Goal: Book appointment/travel/reservation

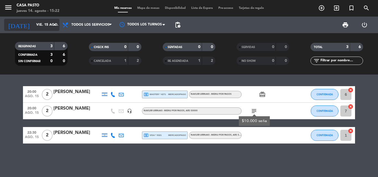
click at [56, 20] on input "vie. 15 ago." at bounding box center [56, 24] width 47 height 9
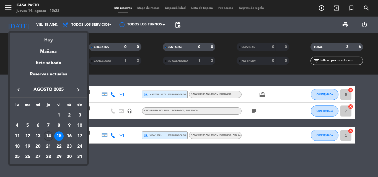
click at [48, 137] on div "14" at bounding box center [48, 136] width 9 height 9
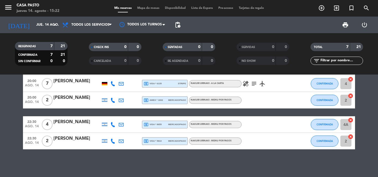
scroll to position [33, 0]
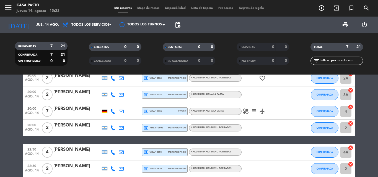
click at [265, 112] on icon "airplanemode_active" at bounding box center [262, 111] width 7 height 7
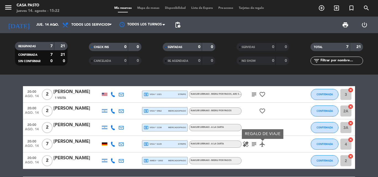
click at [103, 144] on div at bounding box center [105, 144] width 6 height 3
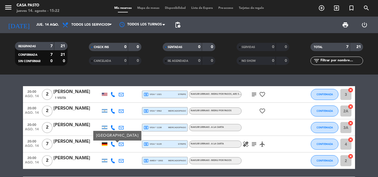
click at [107, 96] on div at bounding box center [104, 94] width 8 height 16
click at [107, 95] on div at bounding box center [105, 94] width 6 height 3
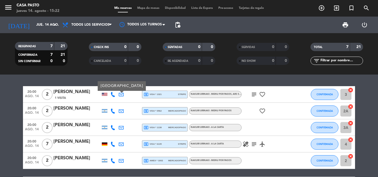
click at [253, 95] on icon "subject" at bounding box center [254, 94] width 7 height 7
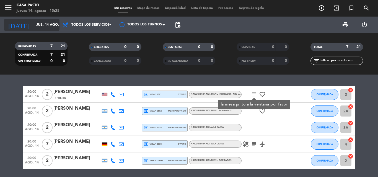
click at [50, 23] on input "jue. 14 ago." at bounding box center [56, 24] width 47 height 9
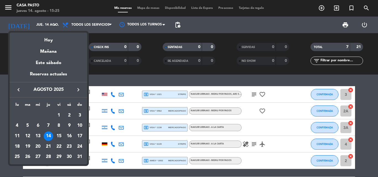
click at [60, 132] on div "15" at bounding box center [58, 136] width 9 height 9
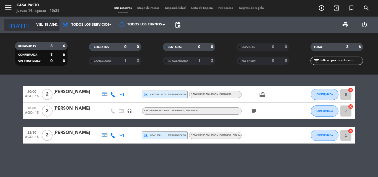
click at [55, 20] on div "[DATE] vie. [DATE] arrow_drop_down" at bounding box center [31, 25] width 55 height 12
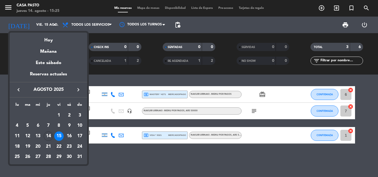
click at [61, 147] on div "22" at bounding box center [58, 146] width 9 height 9
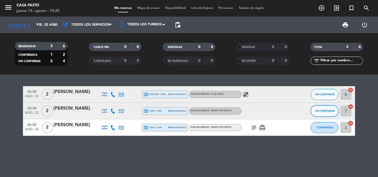
click at [328, 112] on span "SIN CONFIRMAR" at bounding box center [325, 111] width 20 height 3
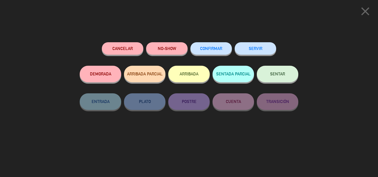
click at [216, 50] on span "CONFIRMAR" at bounding box center [211, 48] width 22 height 5
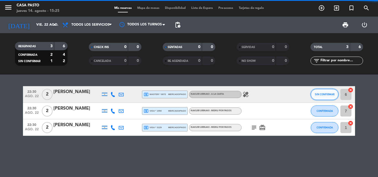
click at [320, 95] on span "SIN CONFIRMAR" at bounding box center [325, 94] width 20 height 3
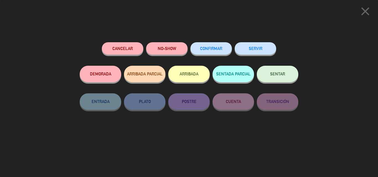
click at [205, 48] on span "CONFIRMAR" at bounding box center [211, 48] width 22 height 5
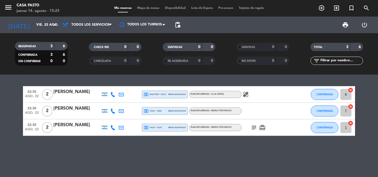
click at [244, 94] on icon "healing" at bounding box center [245, 94] width 7 height 7
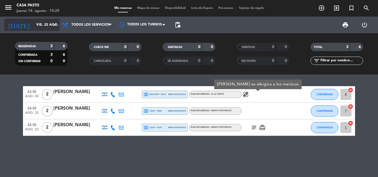
click at [47, 26] on input "vie. 22 ago." at bounding box center [56, 24] width 47 height 9
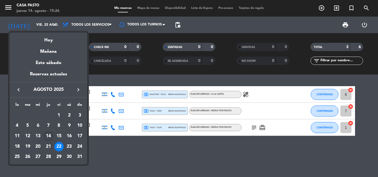
click at [52, 135] on div "14" at bounding box center [48, 136] width 9 height 9
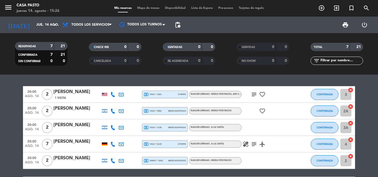
click at [216, 130] on div "NAKURI URINAKI - A LA CARTA" at bounding box center [215, 127] width 53 height 7
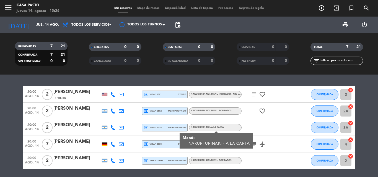
scroll to position [55, 0]
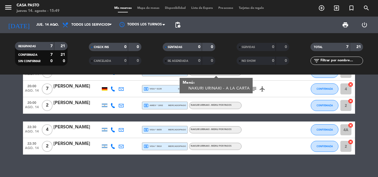
click at [230, 167] on div "20:00 [DATE] 2 [PERSON_NAME] 1 Visita local_atm visa * 1321 stripe NAKURI URINA…" at bounding box center [189, 126] width 378 height 103
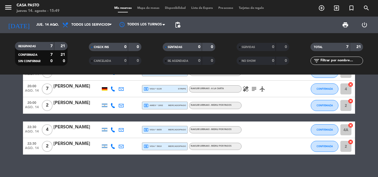
click at [262, 91] on icon "airplanemode_active" at bounding box center [262, 89] width 7 height 7
click at [252, 89] on icon "subject" at bounding box center [254, 89] width 7 height 7
click at [247, 87] on icon "healing" at bounding box center [245, 89] width 7 height 7
click at [4, 114] on bookings-row "20:00 [DATE] 2 [PERSON_NAME] 1 Visita local_atm visa * 1321 stripe NAKURI URINA…" at bounding box center [189, 93] width 378 height 124
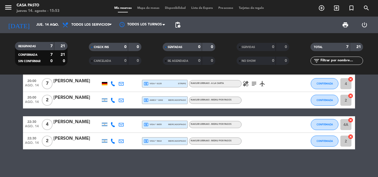
scroll to position [0, 0]
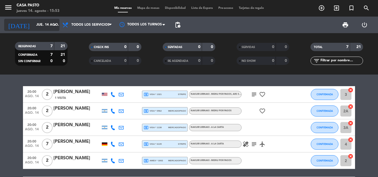
click at [48, 23] on input "jue. 14 ago." at bounding box center [56, 24] width 47 height 9
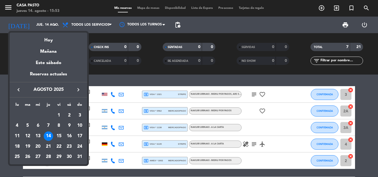
click at [57, 147] on div "22" at bounding box center [58, 146] width 9 height 9
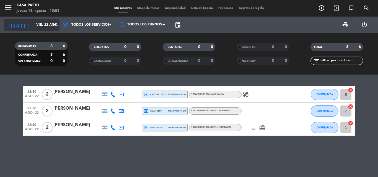
click at [39, 26] on input "vie. 22 ago." at bounding box center [56, 24] width 47 height 9
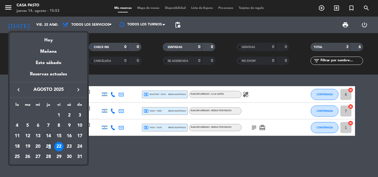
click at [50, 146] on div "21" at bounding box center [48, 146] width 9 height 9
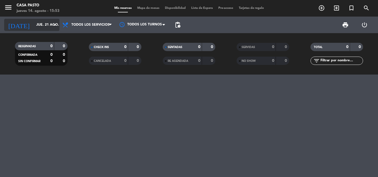
click at [48, 27] on input "jue. 21 ago." at bounding box center [56, 24] width 47 height 9
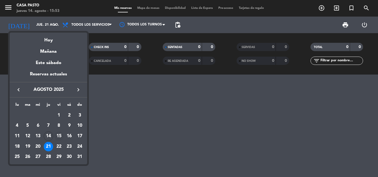
click at [58, 136] on div "15" at bounding box center [58, 136] width 9 height 9
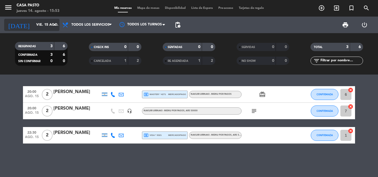
click at [33, 26] on input "vie. 15 ago." at bounding box center [56, 24] width 47 height 9
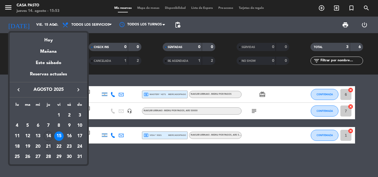
click at [45, 146] on div "21" at bounding box center [48, 146] width 9 height 9
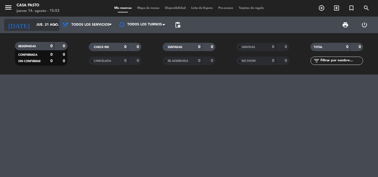
click at [52, 19] on div "[DATE] jue. [DATE] arrow_drop_down" at bounding box center [31, 25] width 55 height 12
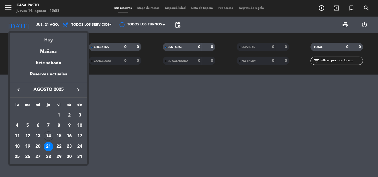
click at [60, 143] on div "22" at bounding box center [58, 146] width 9 height 9
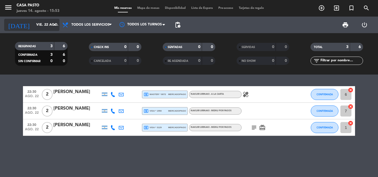
click at [49, 29] on input "vie. 22 ago." at bounding box center [56, 24] width 47 height 9
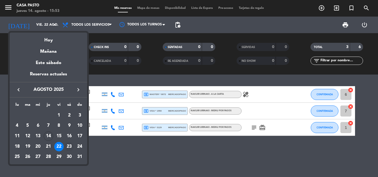
click at [66, 148] on div "23" at bounding box center [68, 146] width 9 height 9
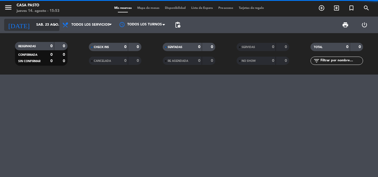
click at [46, 29] on input "sáb. 23 ago." at bounding box center [56, 24] width 47 height 9
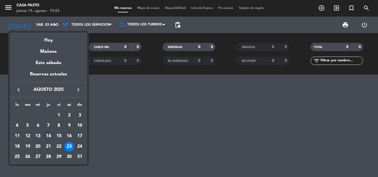
click at [79, 147] on div "24" at bounding box center [79, 146] width 9 height 9
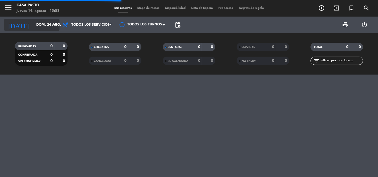
click at [38, 27] on input "dom. 24 ago." at bounding box center [56, 24] width 47 height 9
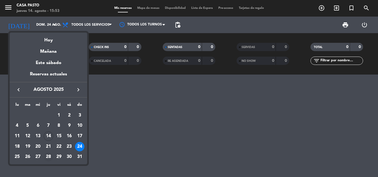
click at [46, 156] on div "28" at bounding box center [48, 157] width 9 height 9
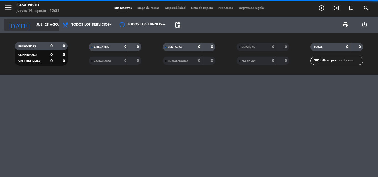
click at [53, 23] on icon "arrow_drop_down" at bounding box center [54, 25] width 7 height 7
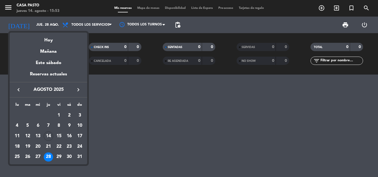
click at [56, 154] on div "29" at bounding box center [58, 157] width 9 height 9
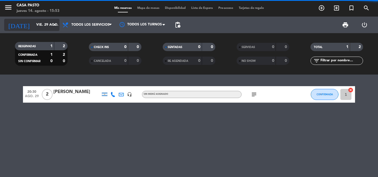
click at [46, 30] on div "[DATE] vie. [DATE] arrow_drop_down" at bounding box center [31, 25] width 55 height 12
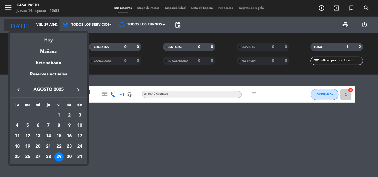
click at [46, 30] on div "semana que viene esta semana semana previa misma semana del año anterior Hoy Ma…" at bounding box center [48, 97] width 77 height 135
click at [68, 161] on div "30" at bounding box center [68, 157] width 9 height 9
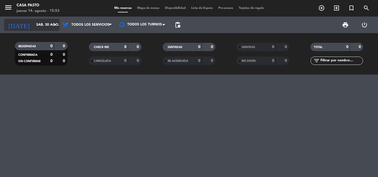
click at [44, 29] on input "sáb. 30 ago." at bounding box center [56, 24] width 47 height 9
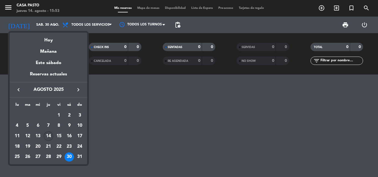
click at [49, 133] on div "14" at bounding box center [48, 136] width 9 height 9
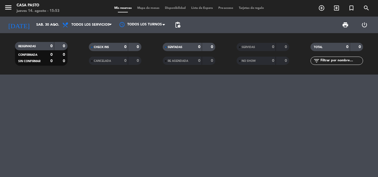
type input "jue. 14 ago."
